Goal: Information Seeking & Learning: Check status

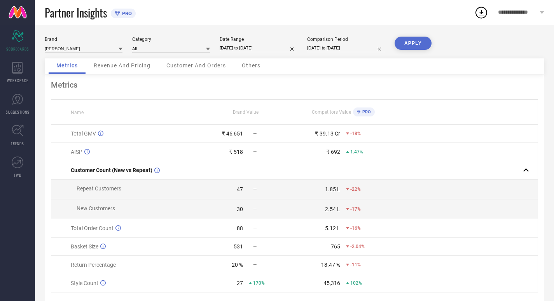
click at [122, 49] on icon at bounding box center [121, 49] width 4 height 4
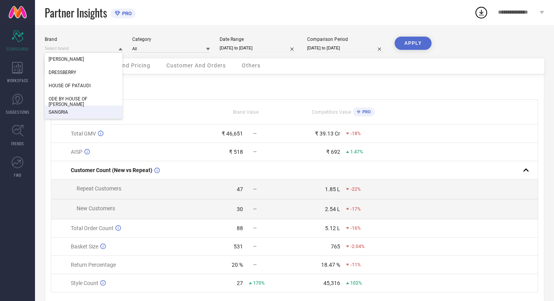
click at [70, 110] on div "SANGRIA" at bounding box center [84, 111] width 78 height 13
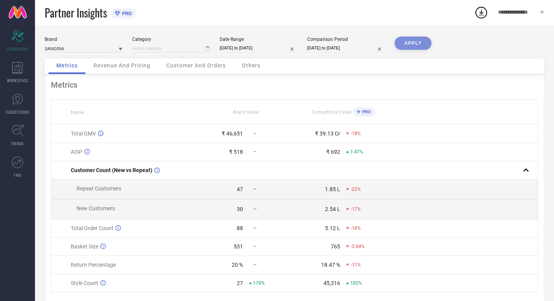
type input "All"
click at [128, 63] on span "Revenue And Pricing" at bounding box center [122, 65] width 57 height 6
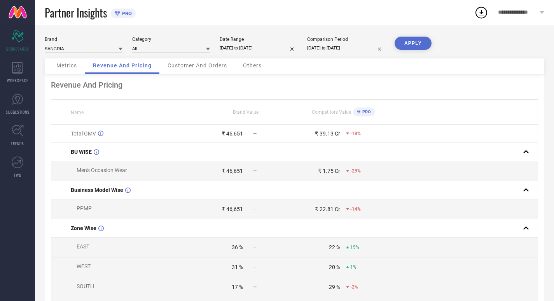
click at [178, 66] on span "Customer And Orders" at bounding box center [198, 65] width 60 height 6
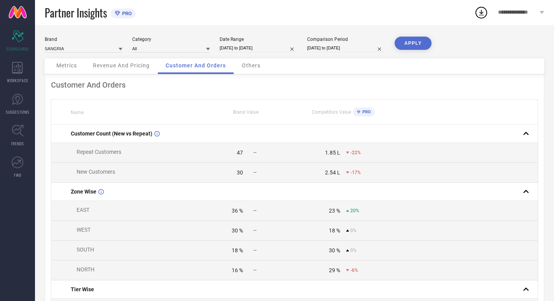
click at [484, 11] on icon at bounding box center [482, 12] width 14 height 14
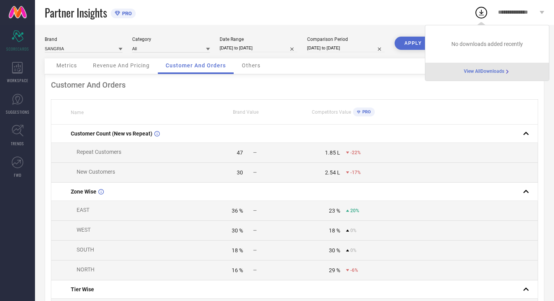
click at [477, 70] on span "View All Downloads" at bounding box center [484, 71] width 40 height 6
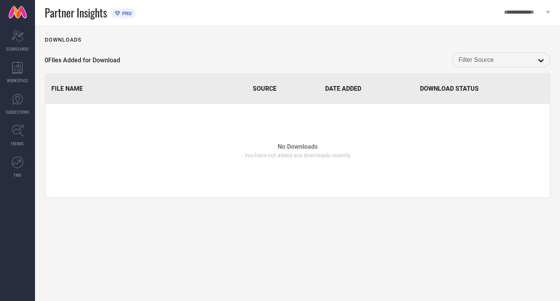
click at [486, 54] on div "open" at bounding box center [501, 60] width 98 height 15
click at [486, 60] on input at bounding box center [502, 60] width 86 height 10
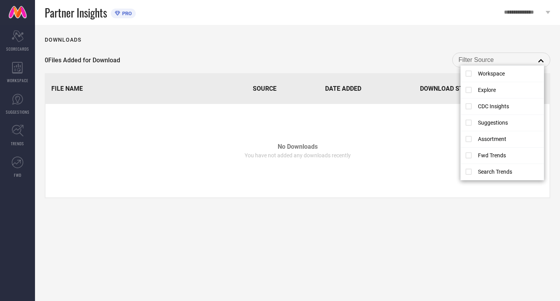
click at [443, 50] on div "Downloads 0 Files Added for Download close File Name Source Date Added Download…" at bounding box center [297, 163] width 525 height 276
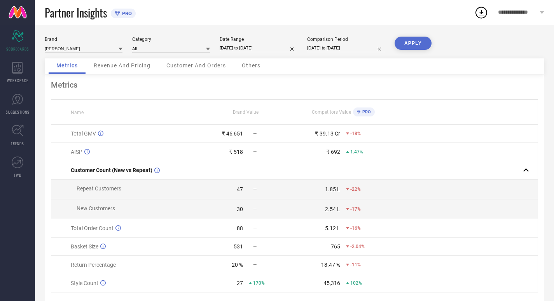
click at [121, 48] on icon at bounding box center [121, 49] width 4 height 3
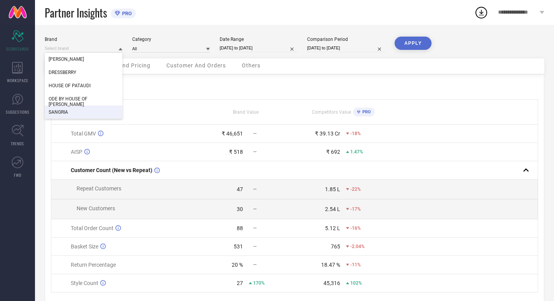
click at [86, 108] on div "SANGRIA" at bounding box center [84, 111] width 78 height 13
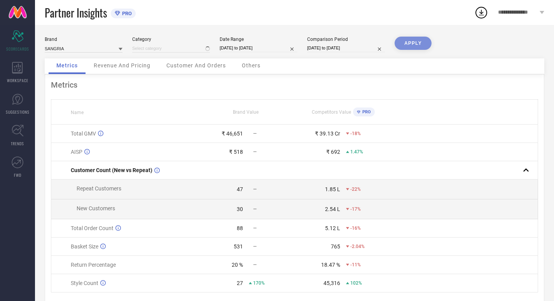
type input "All"
click at [477, 14] on icon at bounding box center [482, 12] width 14 height 14
click at [396, 79] on div "Metrics Name Brand Value Competitors Value PRO Total GMV ₹ 46,651 — ₹ 39.13 Cr …" at bounding box center [295, 193] width 500 height 238
click at [407, 46] on button "APPLY" at bounding box center [413, 43] width 37 height 13
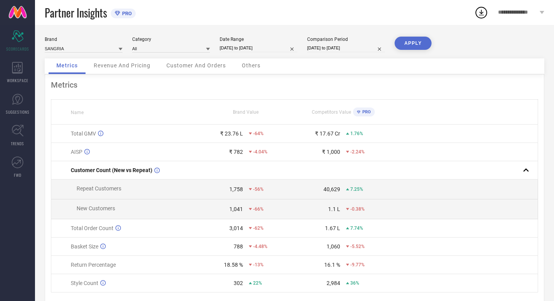
click at [484, 11] on icon at bounding box center [482, 12] width 14 height 14
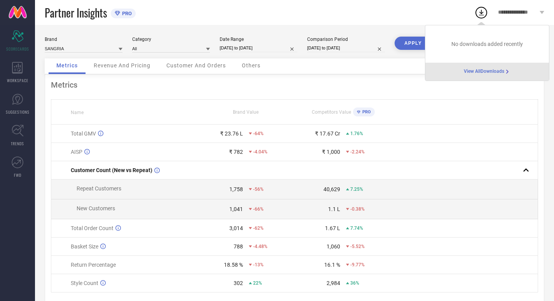
click at [368, 76] on div "Metrics Name Brand Value Competitors Value PRO Total GMV ₹ 23.76 L -64% ₹ 17.67…" at bounding box center [295, 193] width 500 height 238
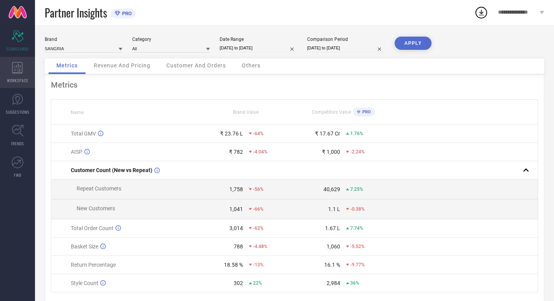
click at [25, 68] on div "WORKSPACE" at bounding box center [17, 72] width 35 height 31
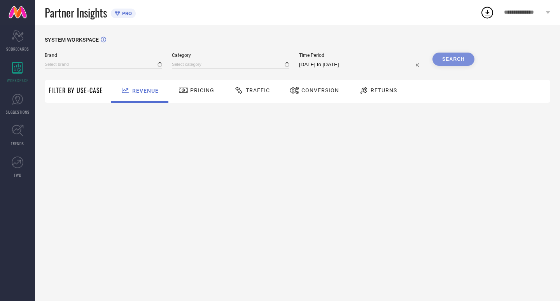
type input "[PERSON_NAME]"
type input "All"
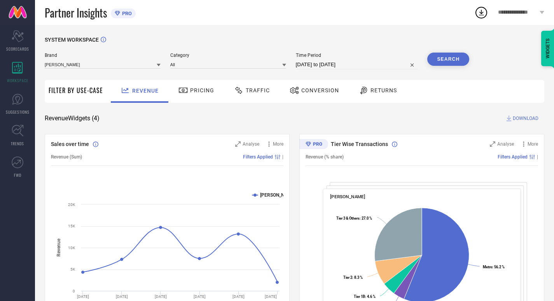
click at [158, 68] on div at bounding box center [159, 64] width 4 height 7
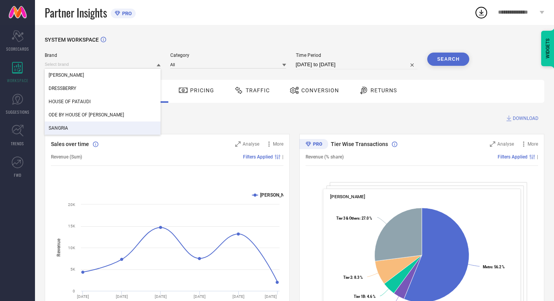
click at [68, 127] on div "SANGRIA" at bounding box center [103, 127] width 116 height 13
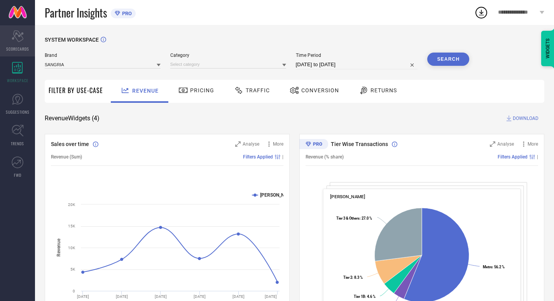
click at [19, 46] on span "SCORECARDS" at bounding box center [17, 49] width 23 height 6
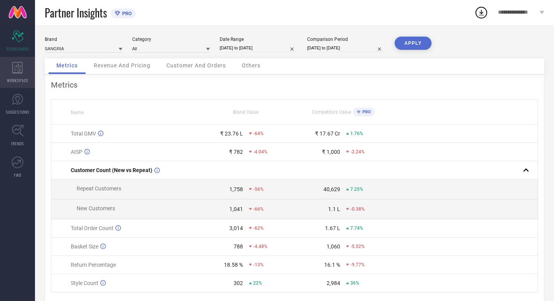
click at [20, 69] on icon at bounding box center [17, 68] width 11 height 12
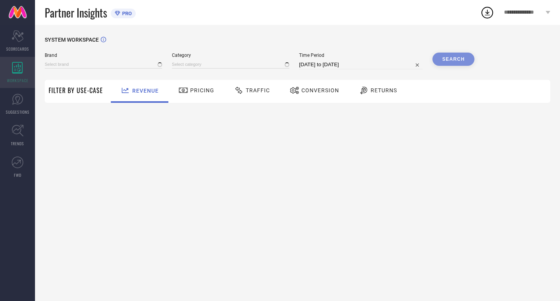
type input "[PERSON_NAME]"
type input "All"
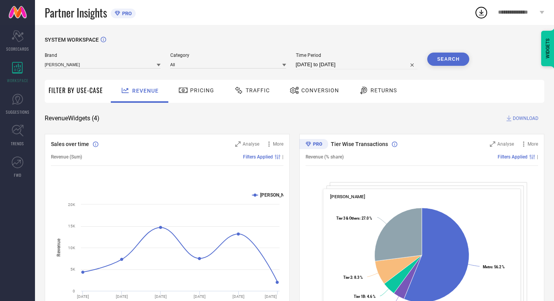
click at [160, 64] on icon at bounding box center [159, 65] width 4 height 4
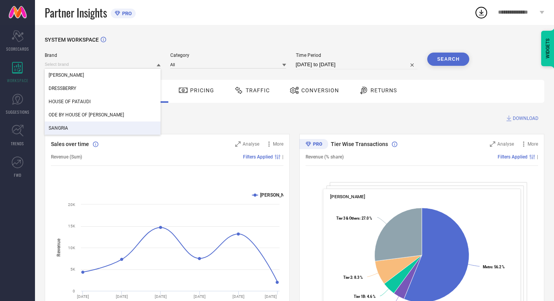
click at [77, 124] on div "SANGRIA" at bounding box center [103, 127] width 116 height 13
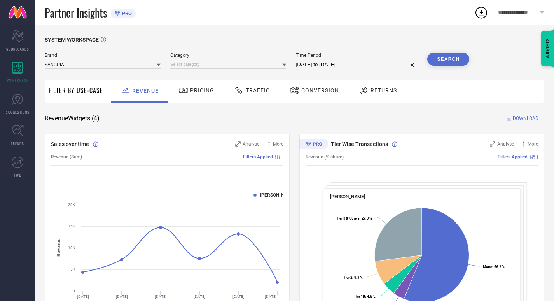
click at [435, 61] on button "Search" at bounding box center [449, 59] width 42 height 13
click at [28, 103] on link "SUGGESTIONS" at bounding box center [17, 103] width 35 height 31
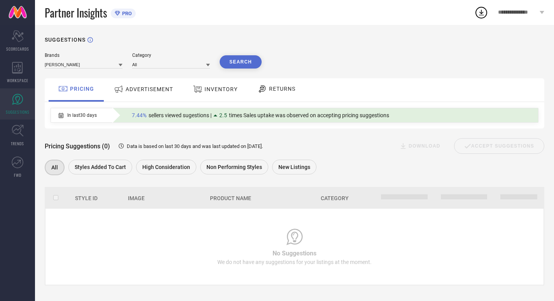
click at [120, 65] on icon at bounding box center [121, 65] width 4 height 3
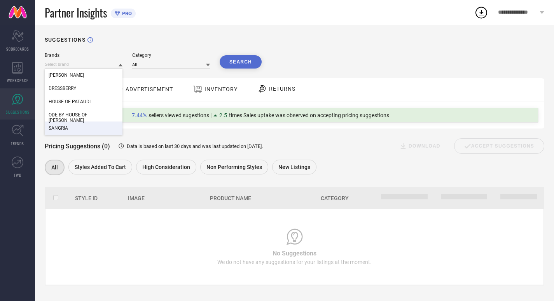
click at [69, 129] on div "SANGRIA" at bounding box center [84, 127] width 78 height 13
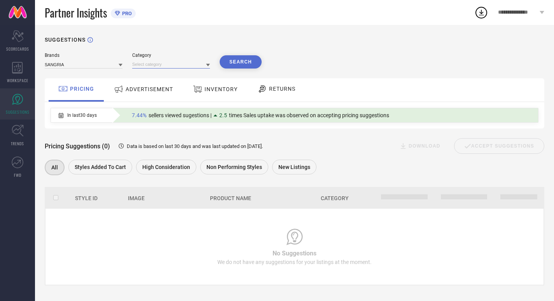
click at [158, 65] on input at bounding box center [171, 64] width 78 height 8
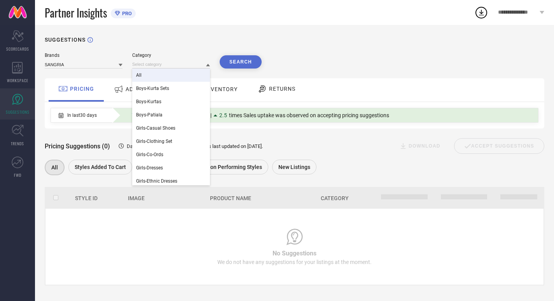
click at [155, 74] on div "All" at bounding box center [171, 74] width 78 height 13
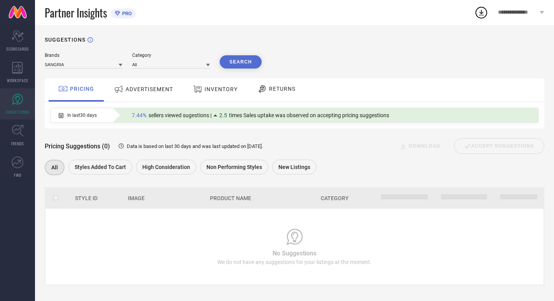
click at [245, 64] on button "Search" at bounding box center [241, 61] width 42 height 13
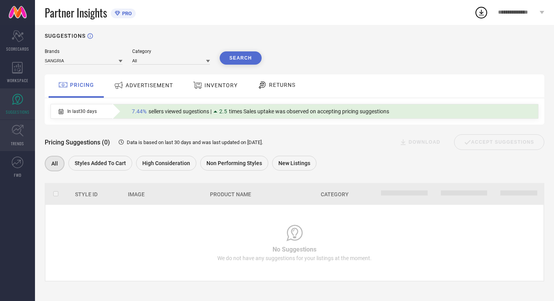
click at [11, 132] on link "TRENDS" at bounding box center [17, 135] width 35 height 31
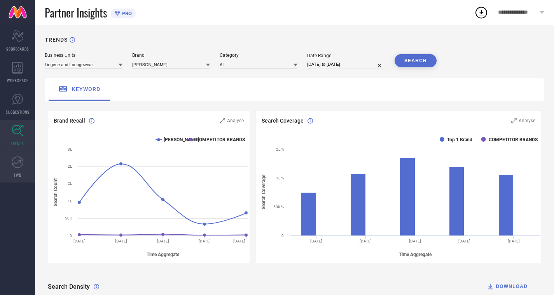
click at [21, 156] on link "FWD" at bounding box center [17, 166] width 35 height 31
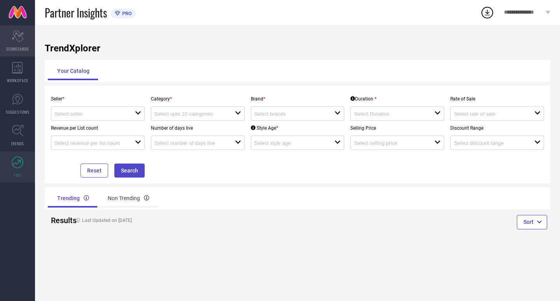
click at [25, 44] on div "Scorecard SCORECARDS" at bounding box center [17, 40] width 35 height 31
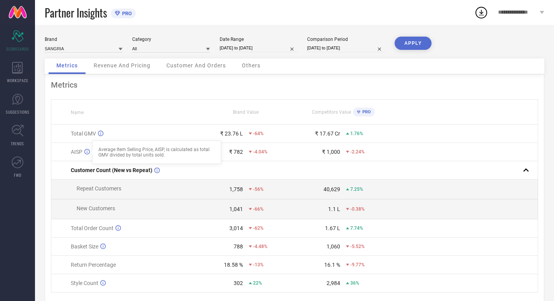
click at [87, 152] on icon at bounding box center [86, 151] width 5 height 5
click at [410, 42] on button "APPLY" at bounding box center [413, 43] width 37 height 13
click at [480, 14] on icon at bounding box center [482, 12] width 14 height 14
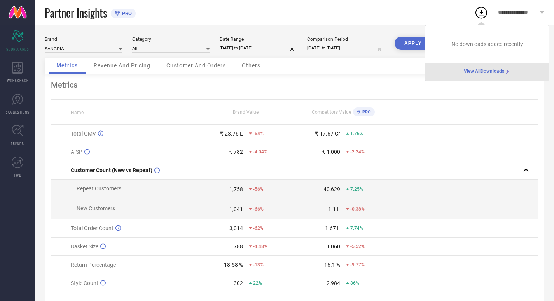
click at [487, 12] on circle at bounding box center [481, 12] width 11 height 11
click at [477, 12] on icon at bounding box center [482, 12] width 14 height 14
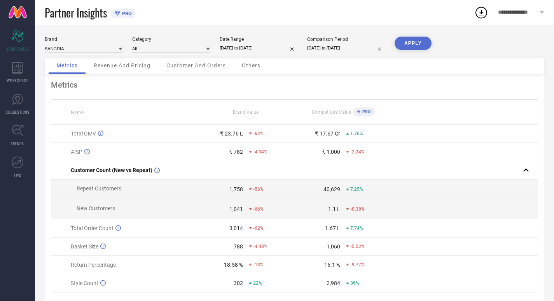
click at [540, 12] on icon at bounding box center [542, 12] width 5 height 3
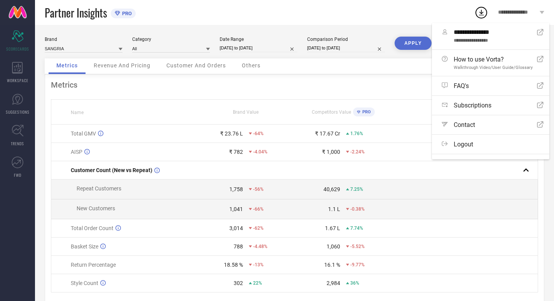
click at [481, 14] on icon at bounding box center [481, 13] width 5 height 6
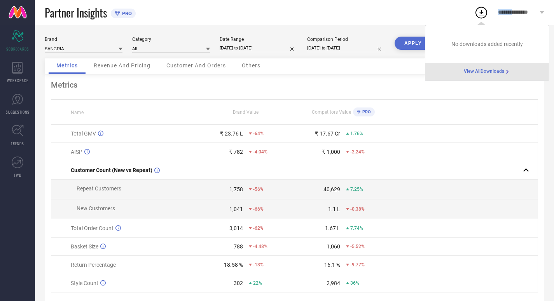
click at [468, 72] on span "View All Downloads" at bounding box center [484, 71] width 40 height 6
